Goal: Find specific page/section

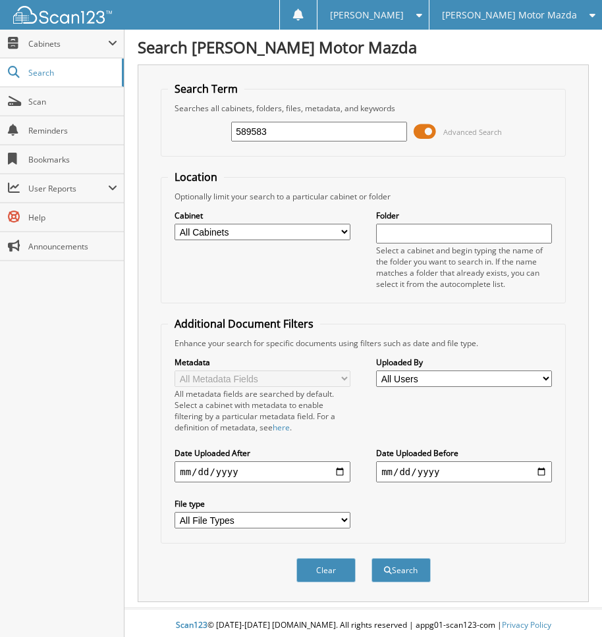
type input "589583"
click at [371, 558] on button "Search" at bounding box center [400, 570] width 59 height 24
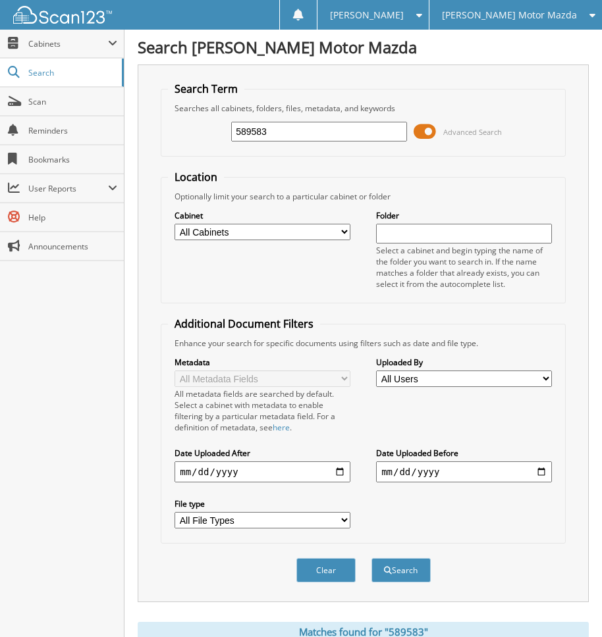
click at [433, 134] on span at bounding box center [424, 132] width 22 height 20
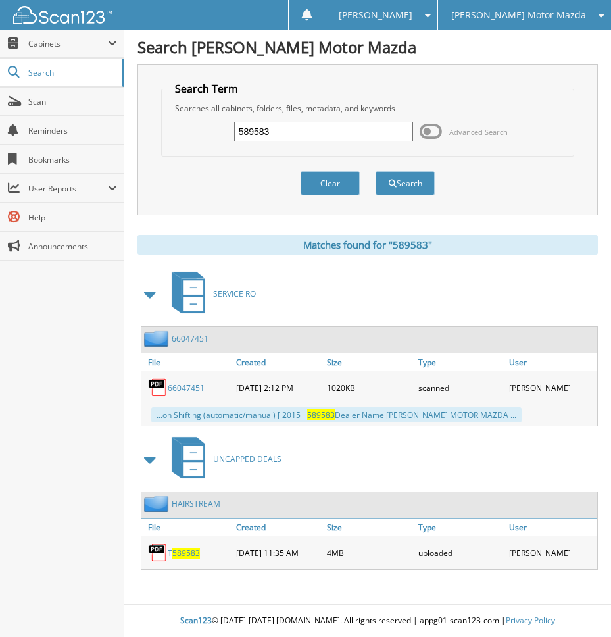
click at [184, 550] on span "589583" at bounding box center [186, 553] width 28 height 11
click at [52, 107] on link "Scan" at bounding box center [62, 102] width 124 height 28
